Goal: Task Accomplishment & Management: Complete application form

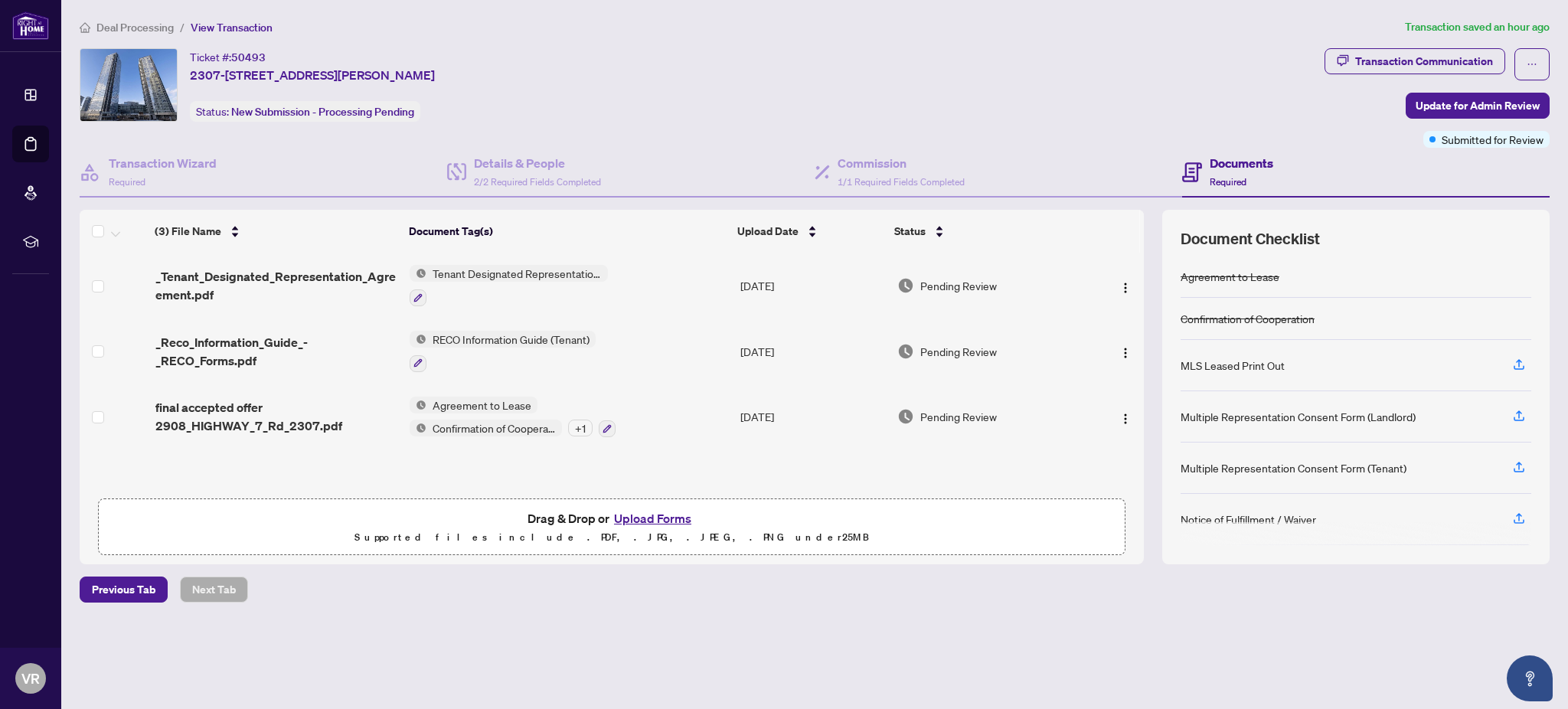
click at [650, 520] on button "Upload Forms" at bounding box center [653, 519] width 87 height 20
click at [648, 514] on button "Upload Forms" at bounding box center [653, 519] width 87 height 20
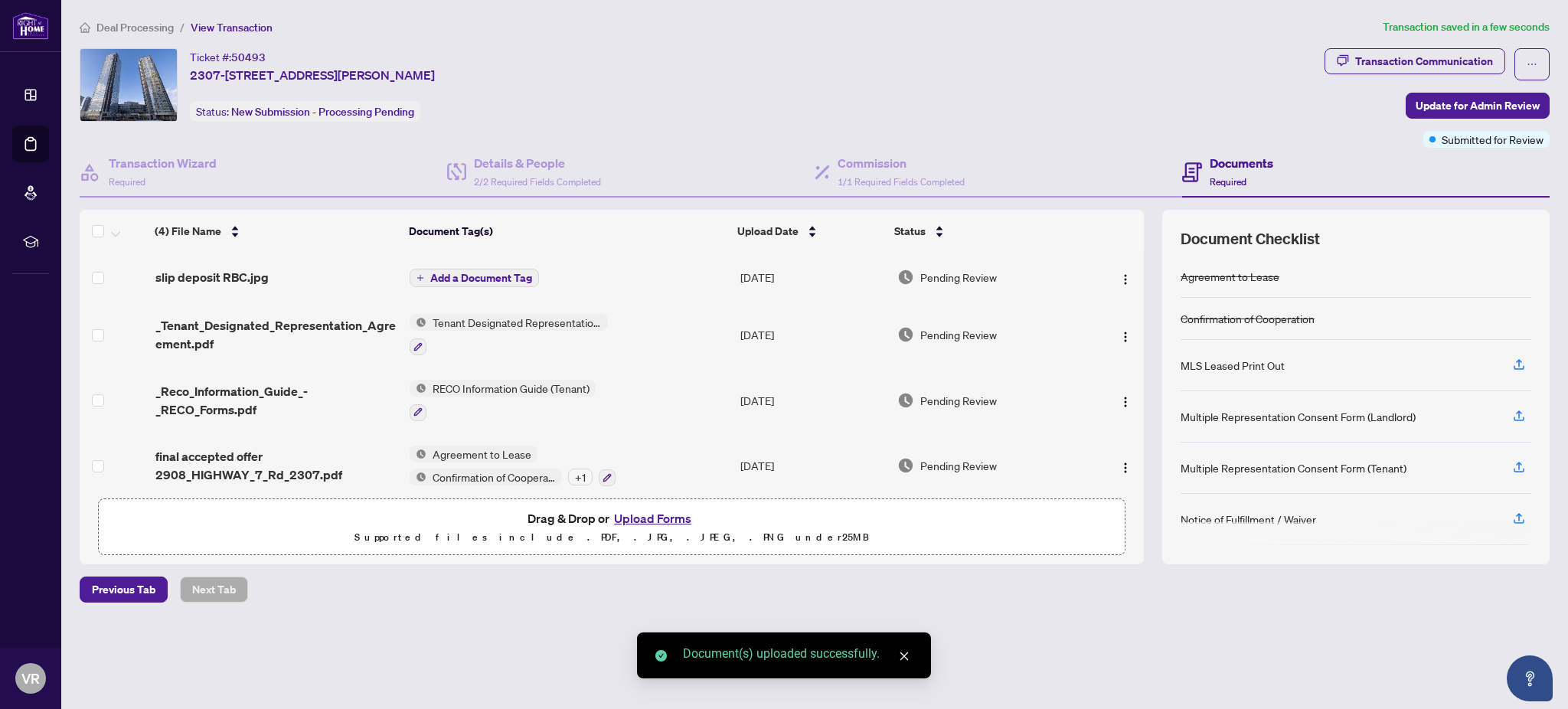
scroll to position [9, 0]
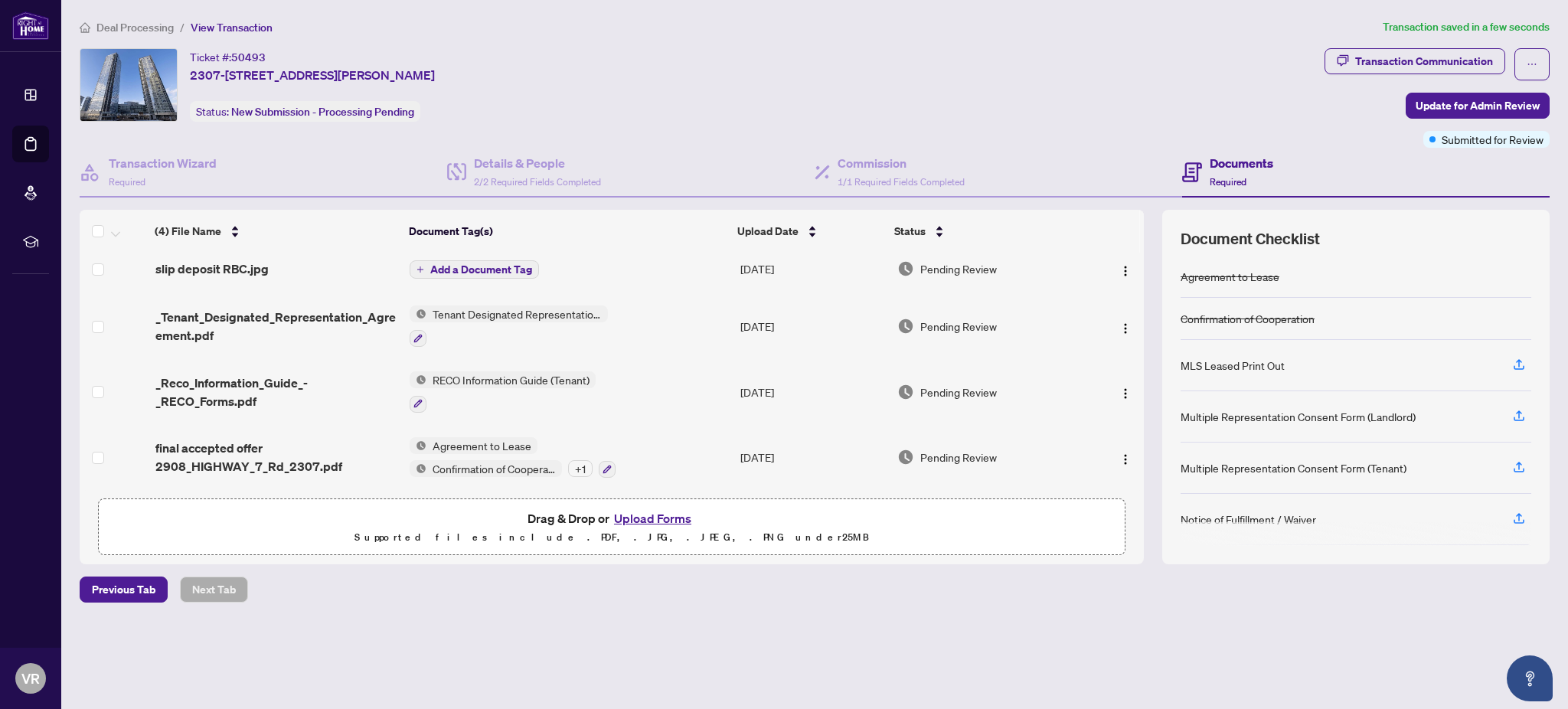
click at [523, 265] on span "Add a Document Tag" at bounding box center [481, 269] width 101 height 11
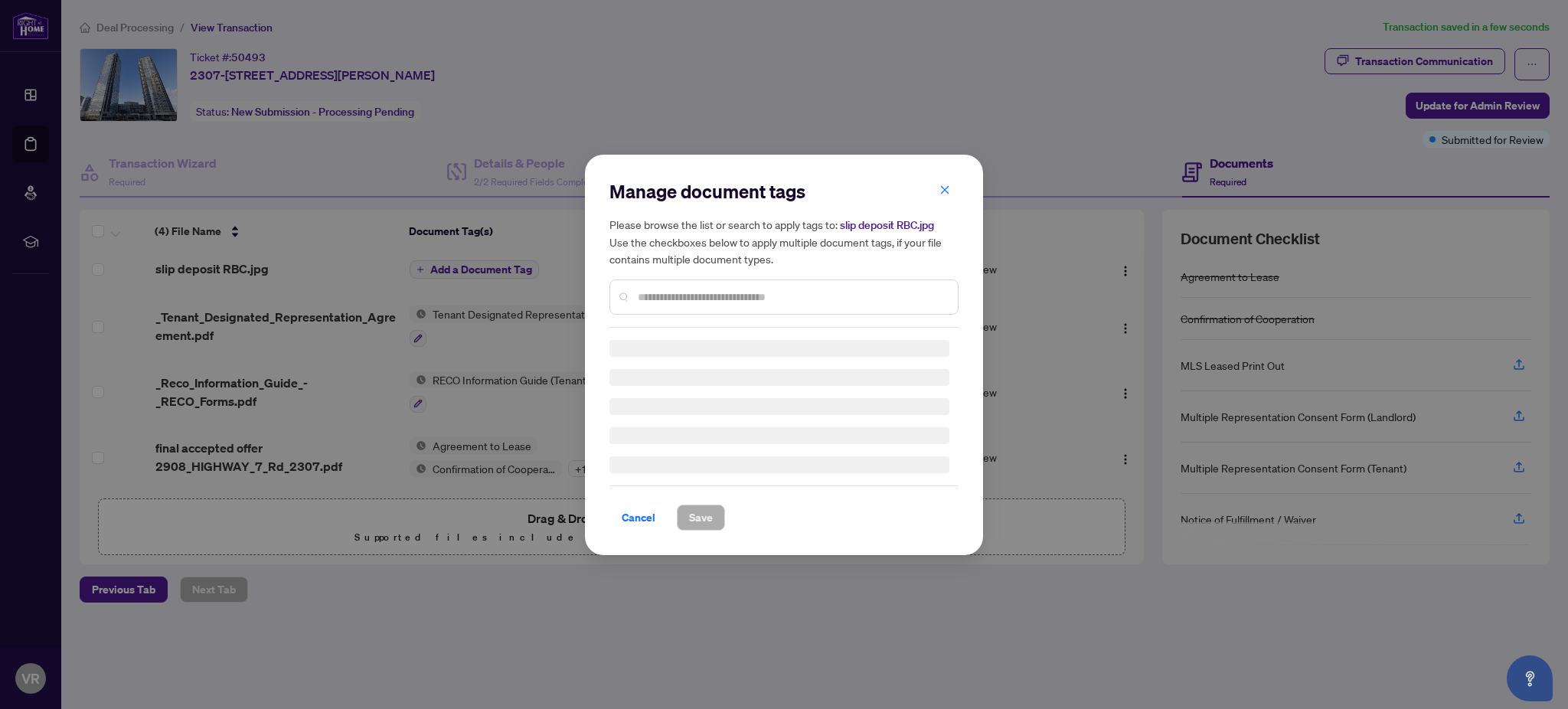
click at [650, 295] on input "text" at bounding box center [792, 297] width 308 height 16
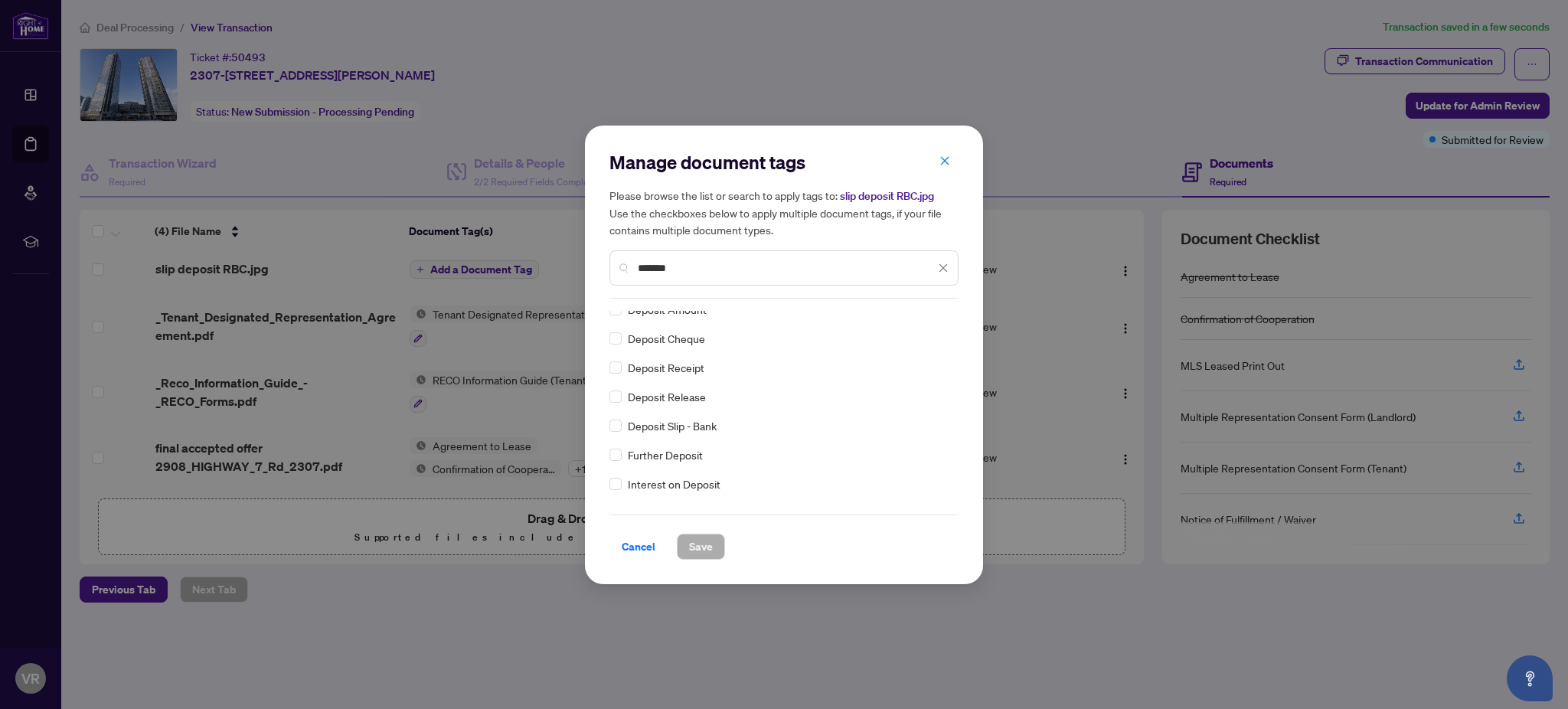
scroll to position [87, 0]
type input "*******"
click at [668, 380] on span "Deposit Slip - Bank" at bounding box center [672, 377] width 89 height 16
click at [705, 547] on span "Save" at bounding box center [701, 547] width 24 height 24
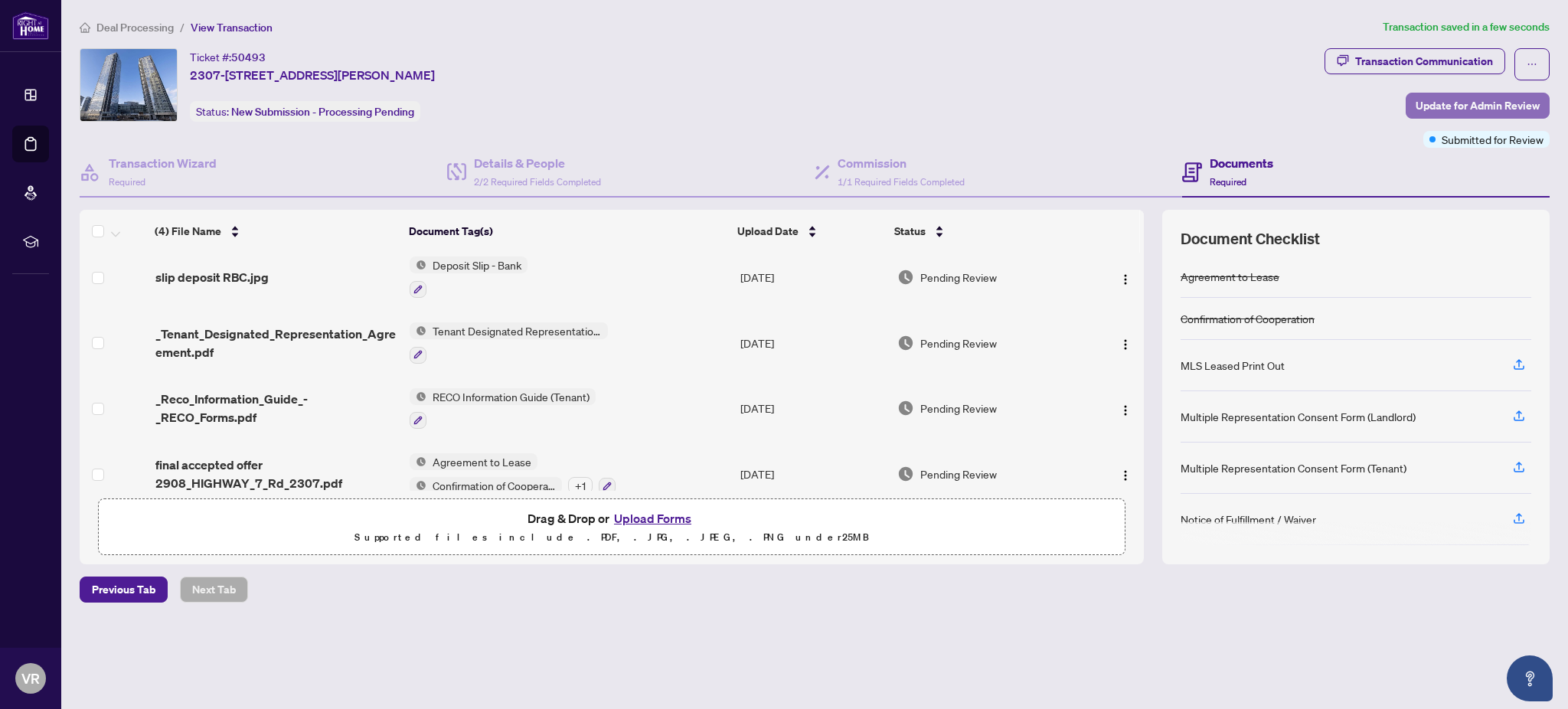
click at [1453, 109] on span "Update for Admin Review" at bounding box center [1478, 105] width 124 height 24
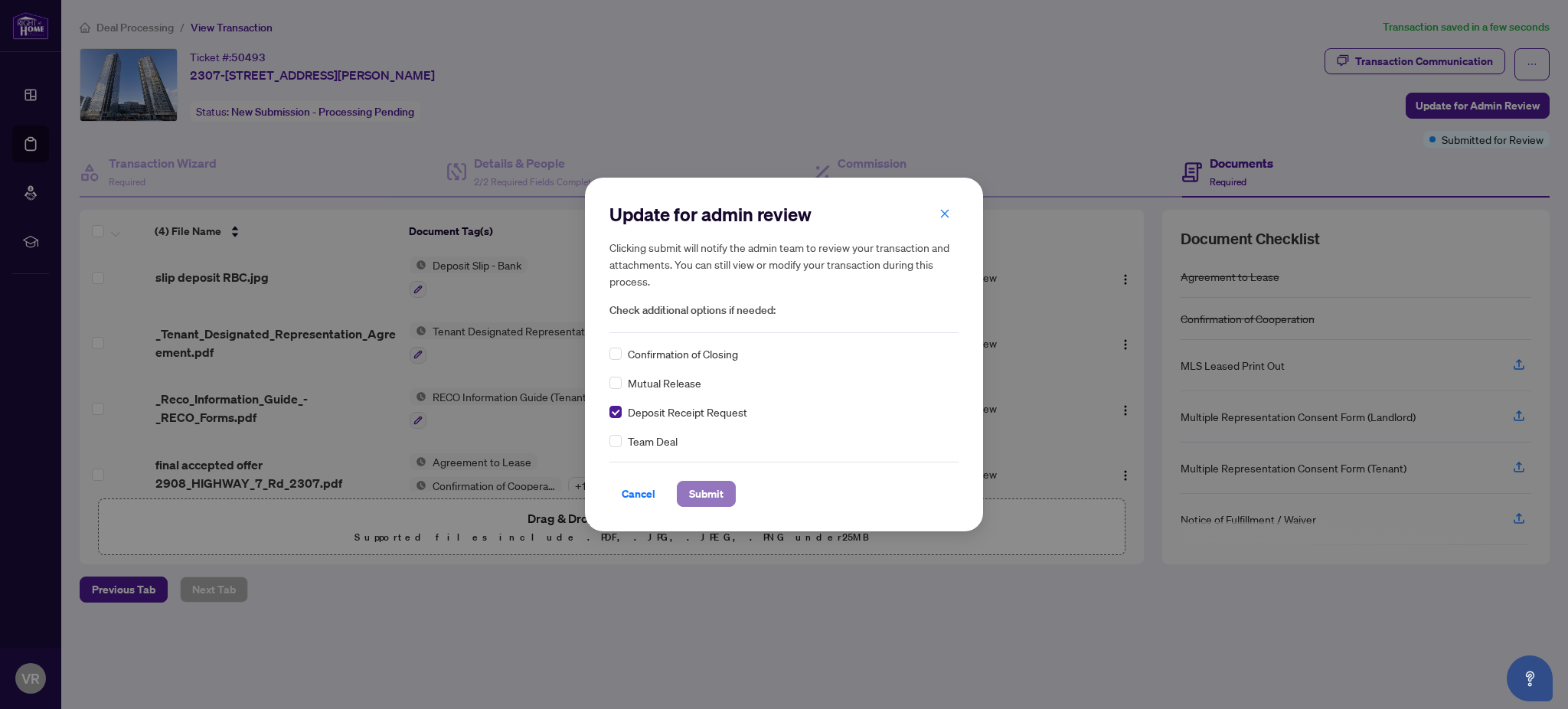
click at [713, 498] on span "Submit" at bounding box center [707, 494] width 35 height 24
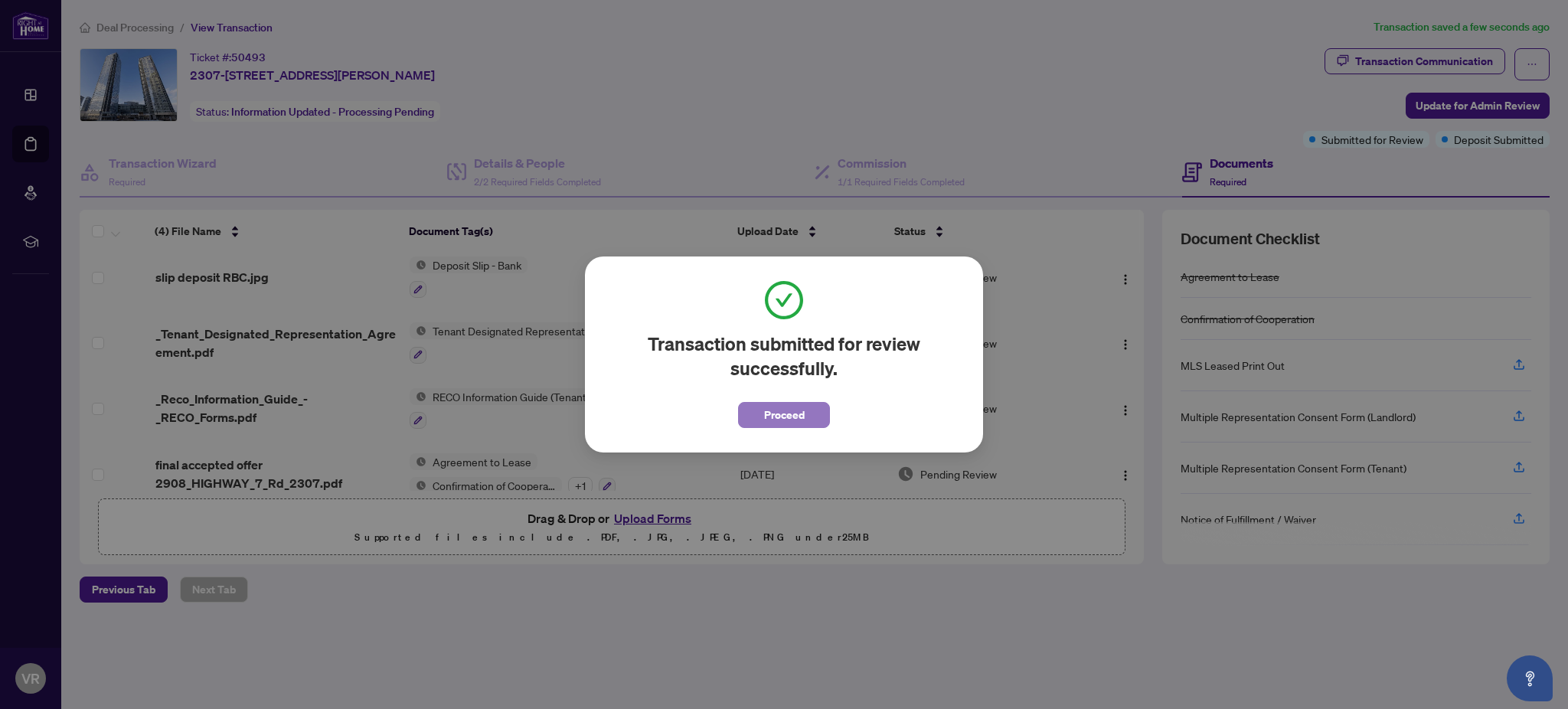
click at [787, 411] on span "Proceed" at bounding box center [785, 414] width 41 height 24
